Goal: Find specific page/section: Find specific page/section

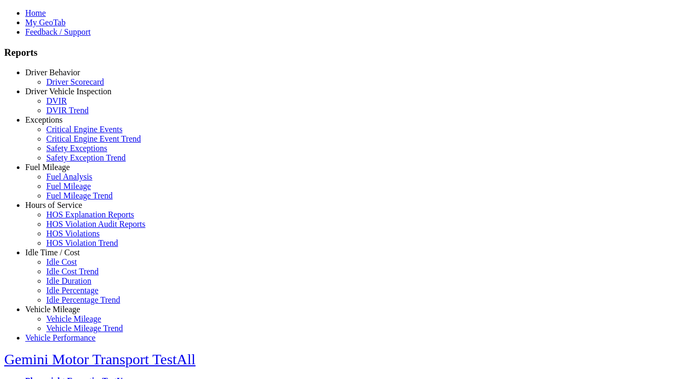
click at [60, 257] on link "Idle Time / Cost" at bounding box center [52, 252] width 55 height 9
click at [68, 266] on link "Idle Cost" at bounding box center [61, 261] width 30 height 9
type input "**********"
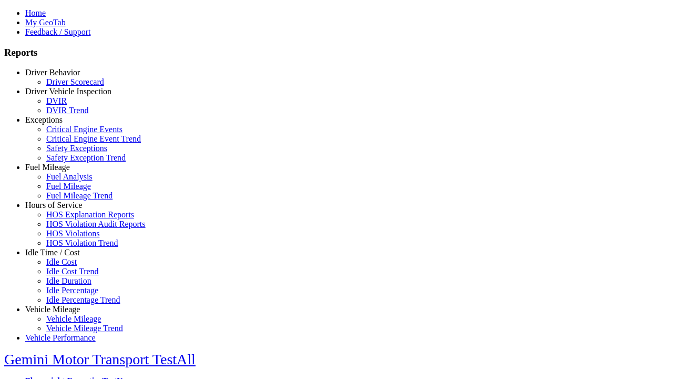
type input "********"
